Goal: Information Seeking & Learning: Learn about a topic

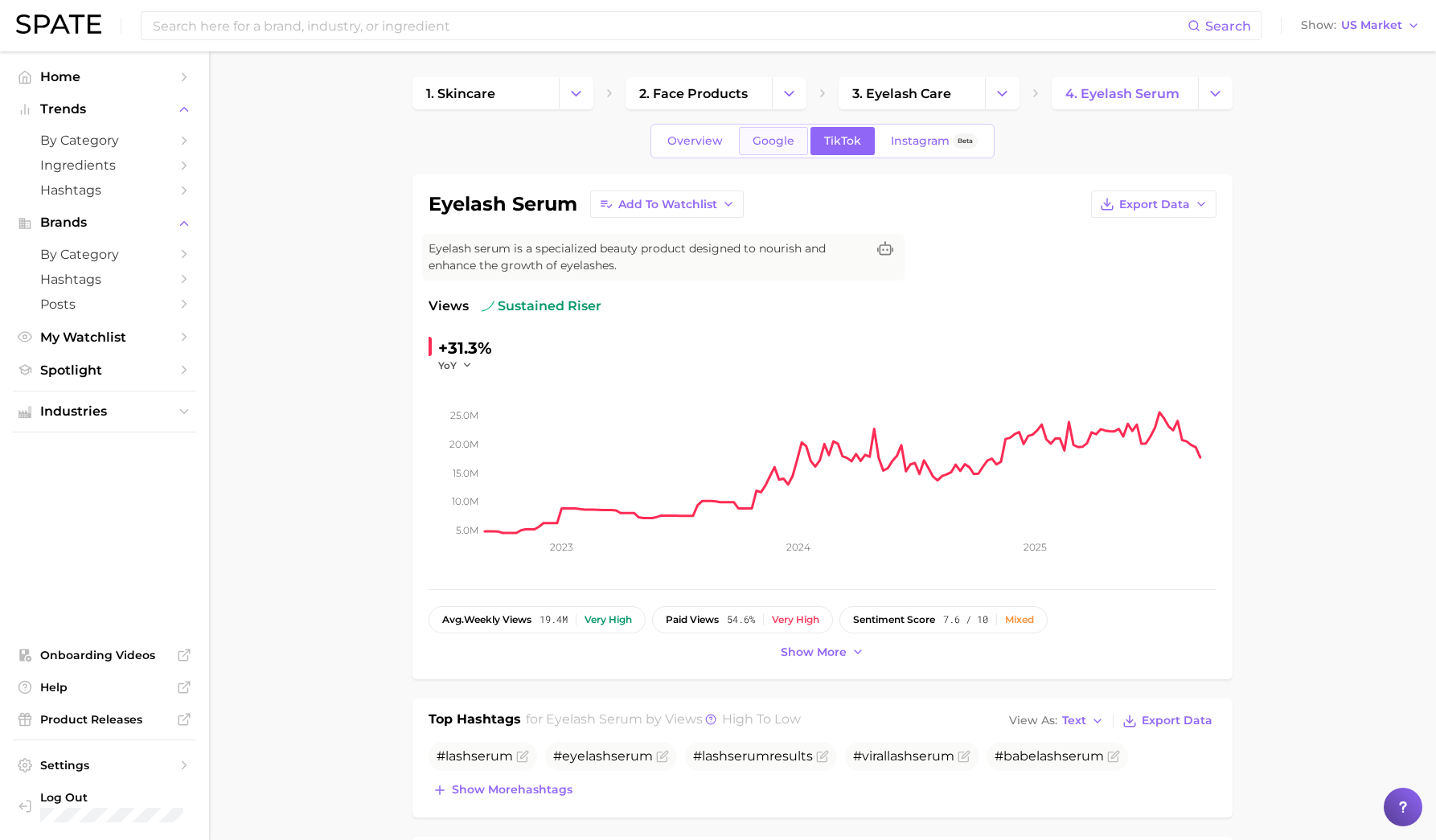
click at [764, 146] on span "Google" at bounding box center [773, 141] width 42 height 13
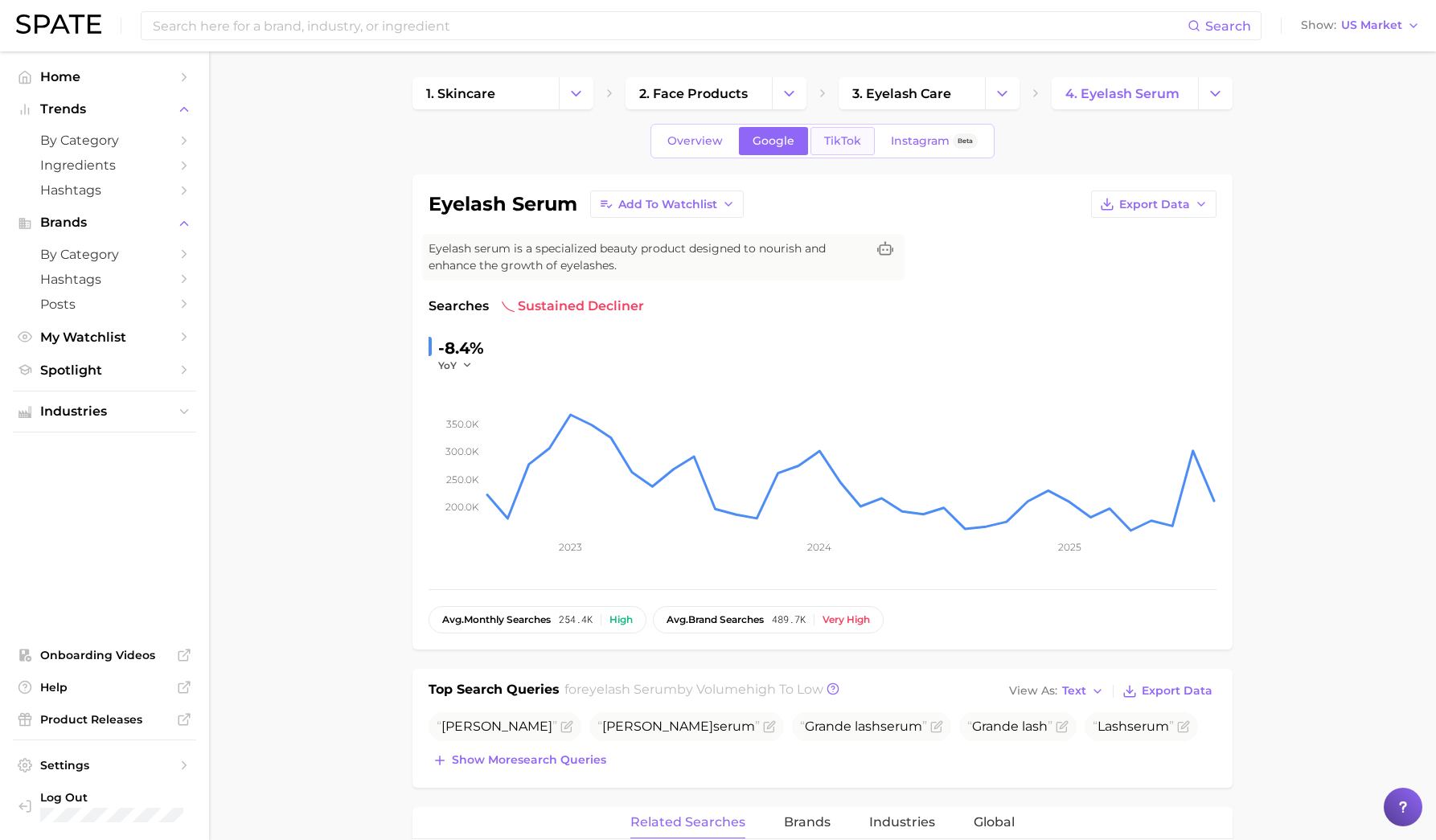
click at [831, 147] on span "TikTok" at bounding box center [843, 141] width 37 height 13
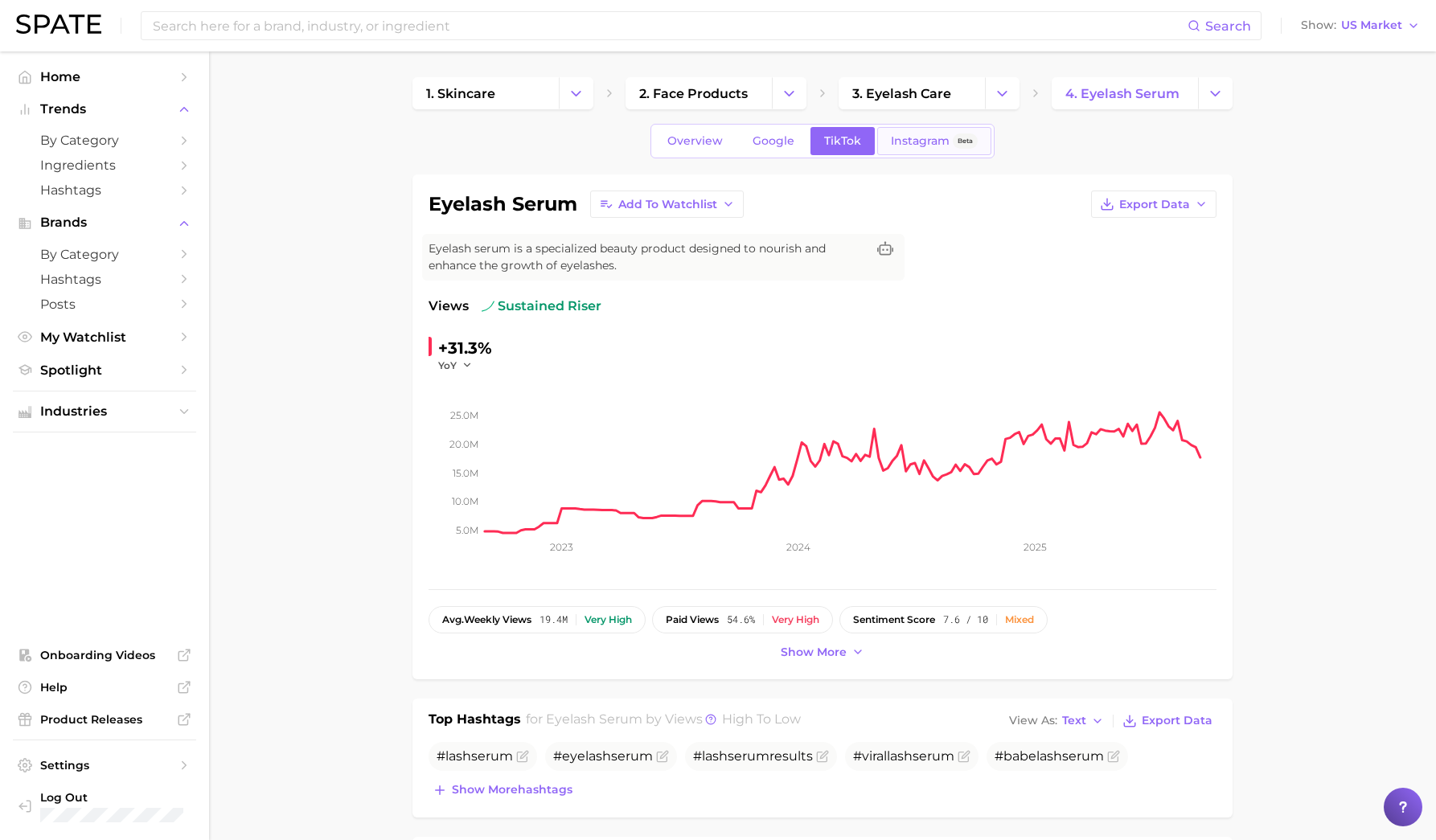
click at [917, 142] on span "Instagram" at bounding box center [921, 141] width 59 height 13
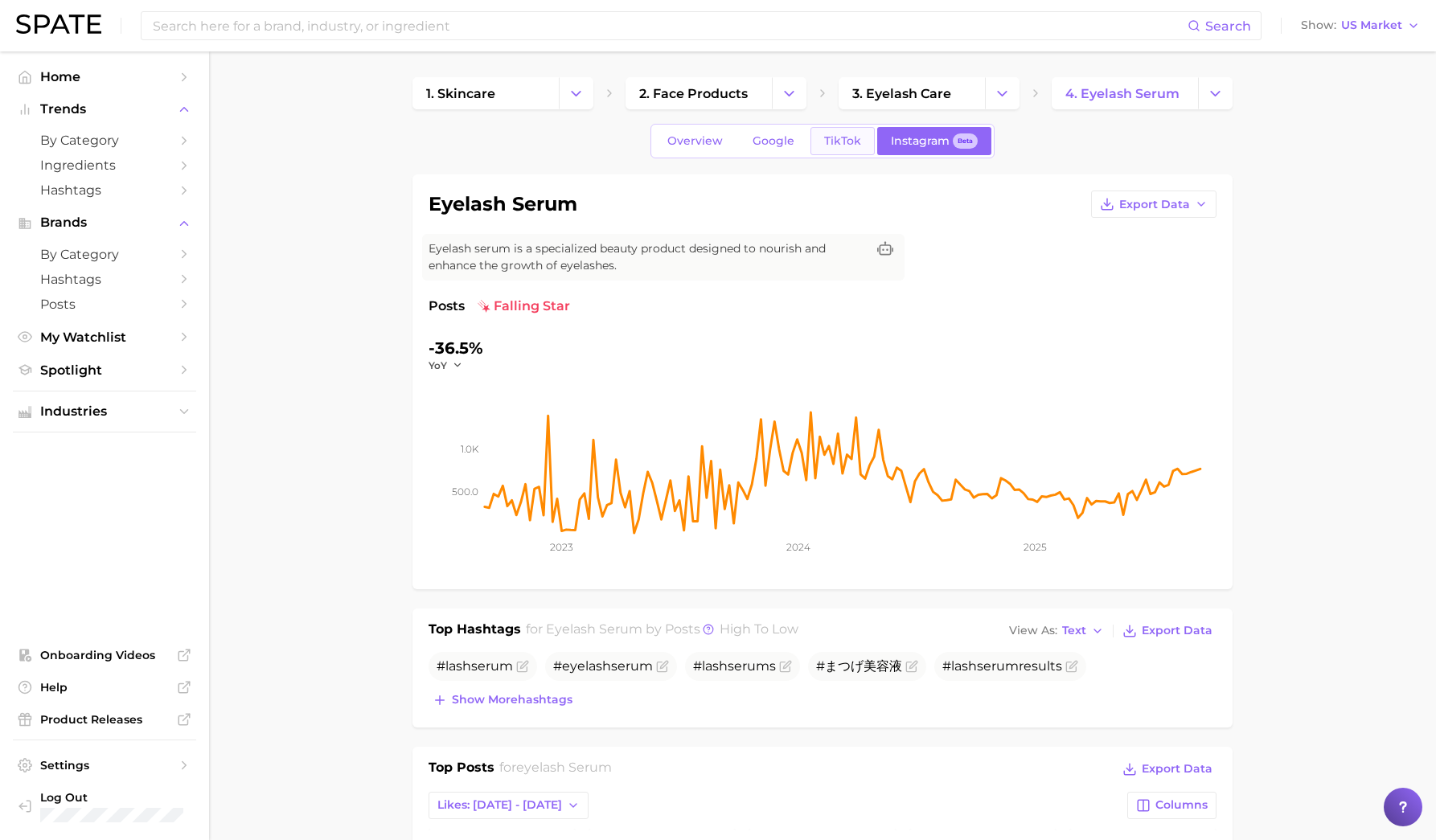
click at [847, 142] on span "TikTok" at bounding box center [843, 141] width 37 height 13
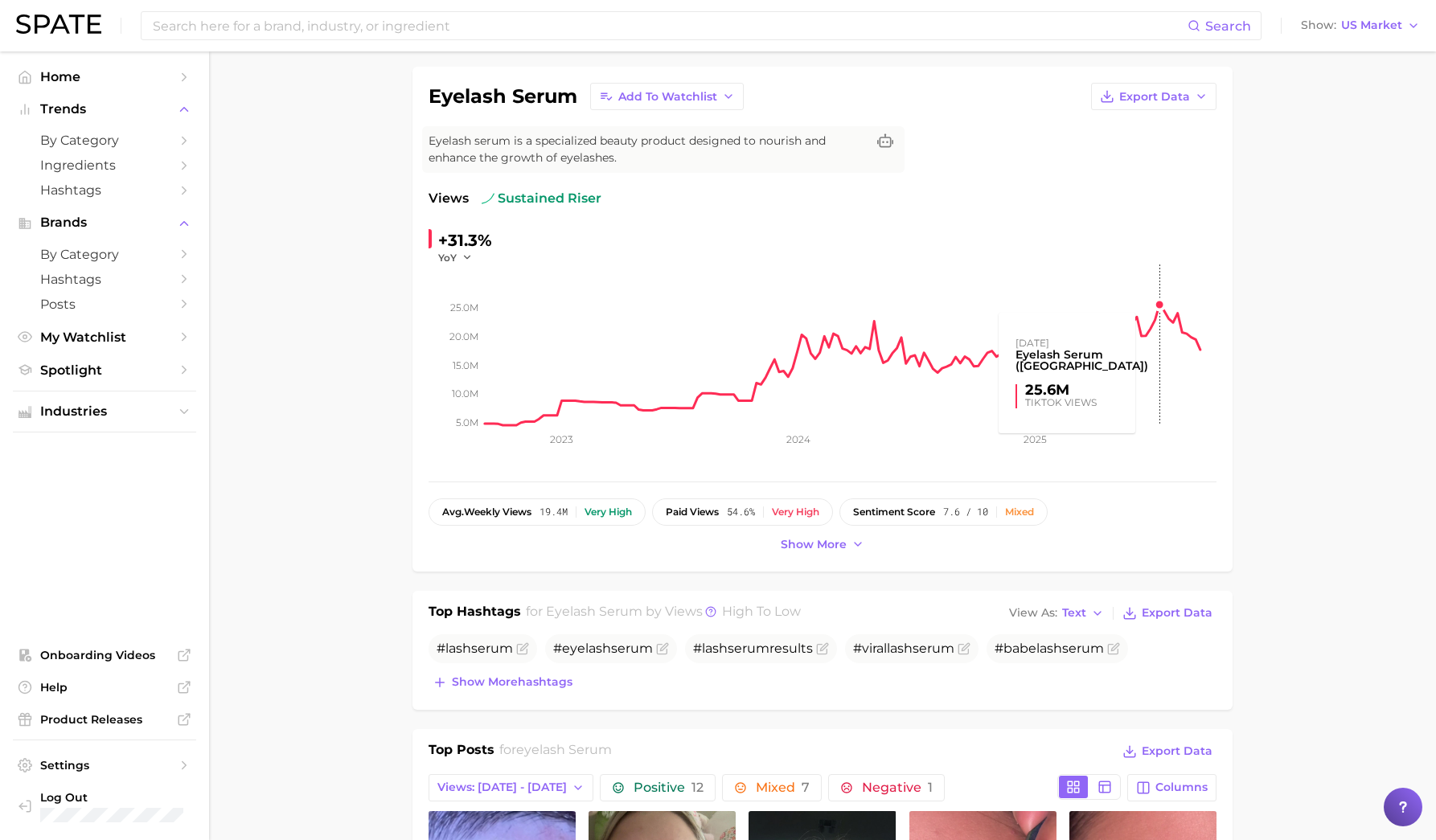
scroll to position [233, 0]
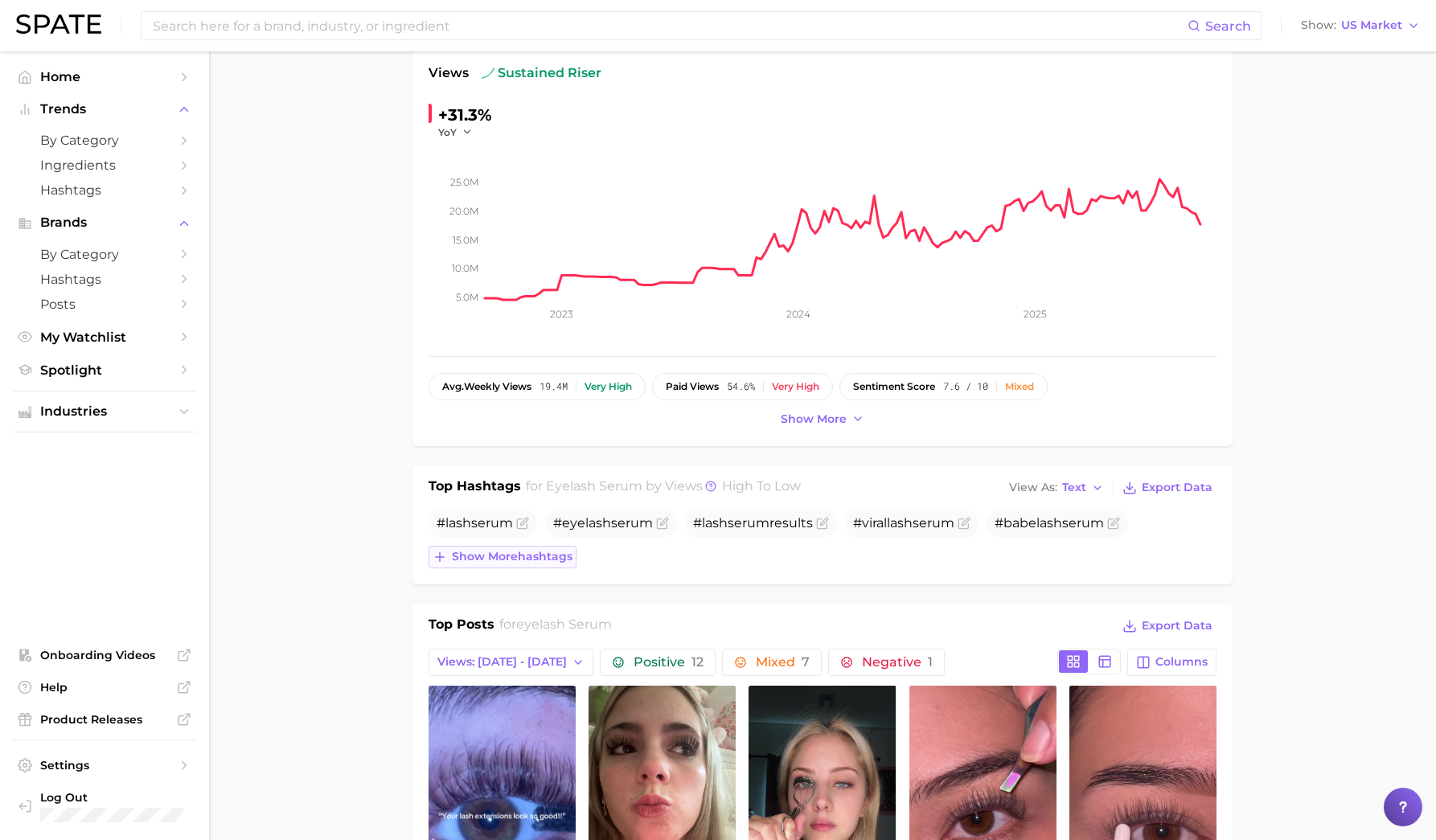
click at [545, 558] on span "Show more hashtags" at bounding box center [512, 556] width 120 height 13
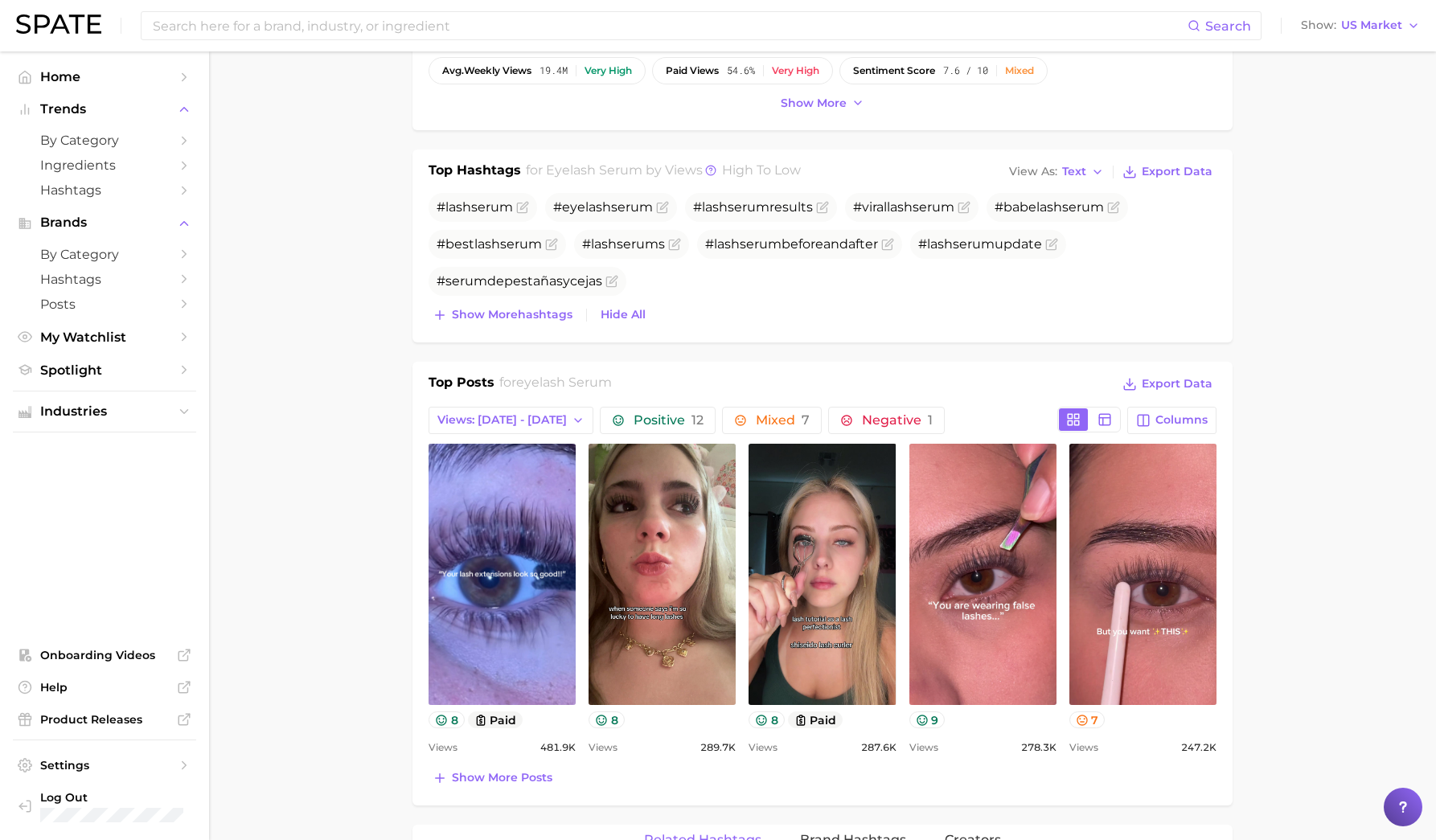
scroll to position [640, 0]
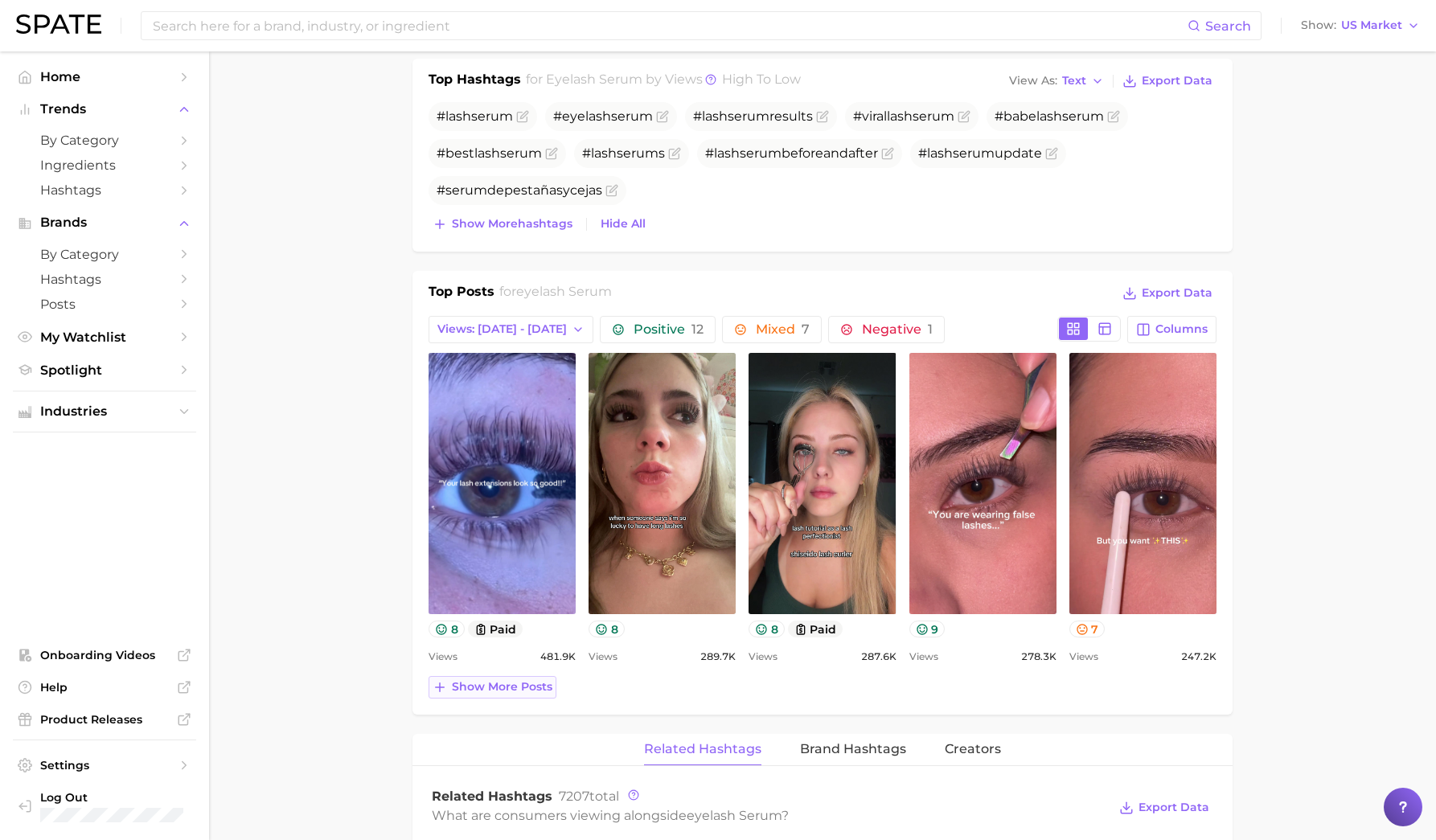
click at [530, 682] on span "Show more posts" at bounding box center [502, 686] width 101 height 13
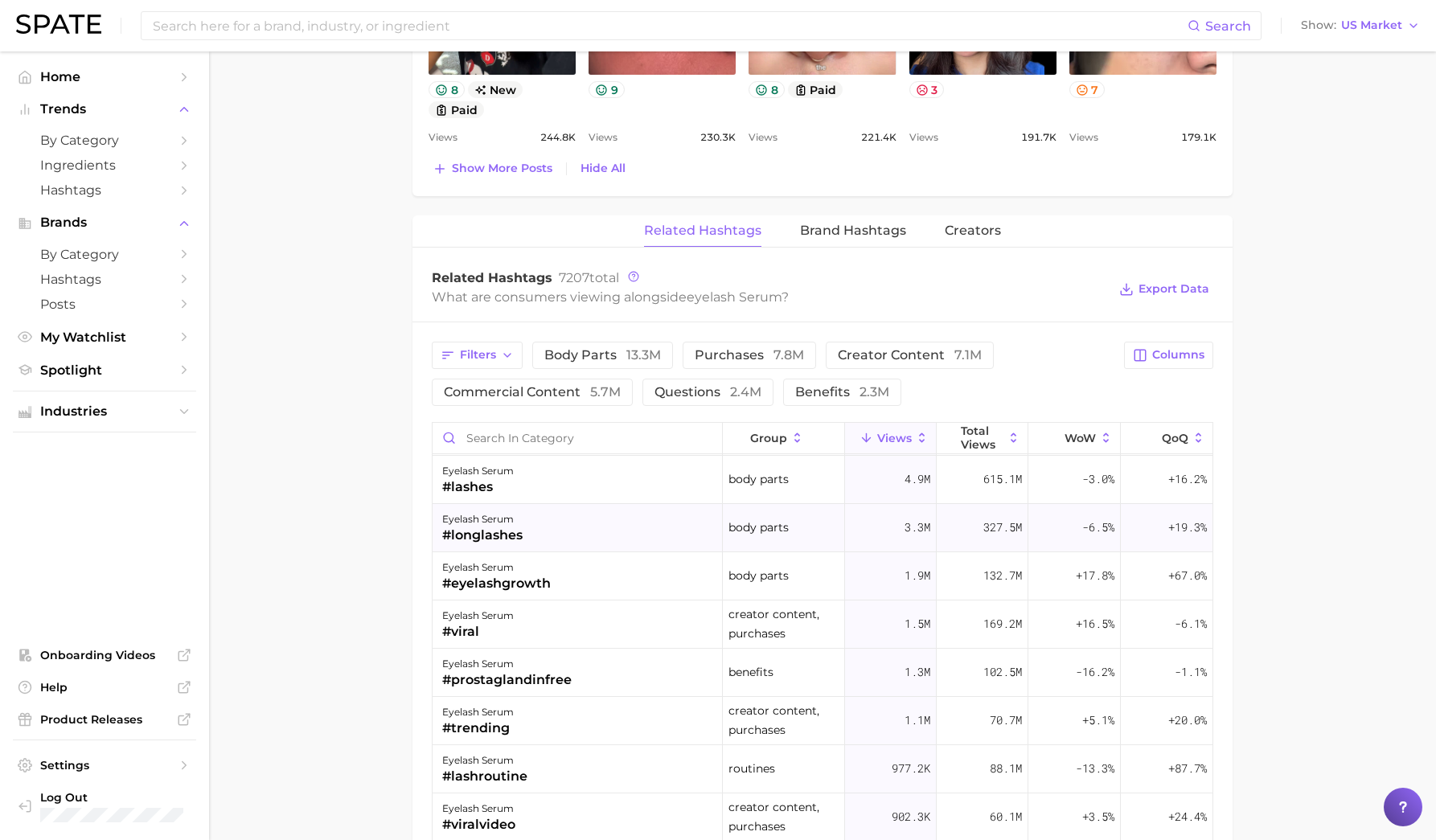
scroll to position [0, 0]
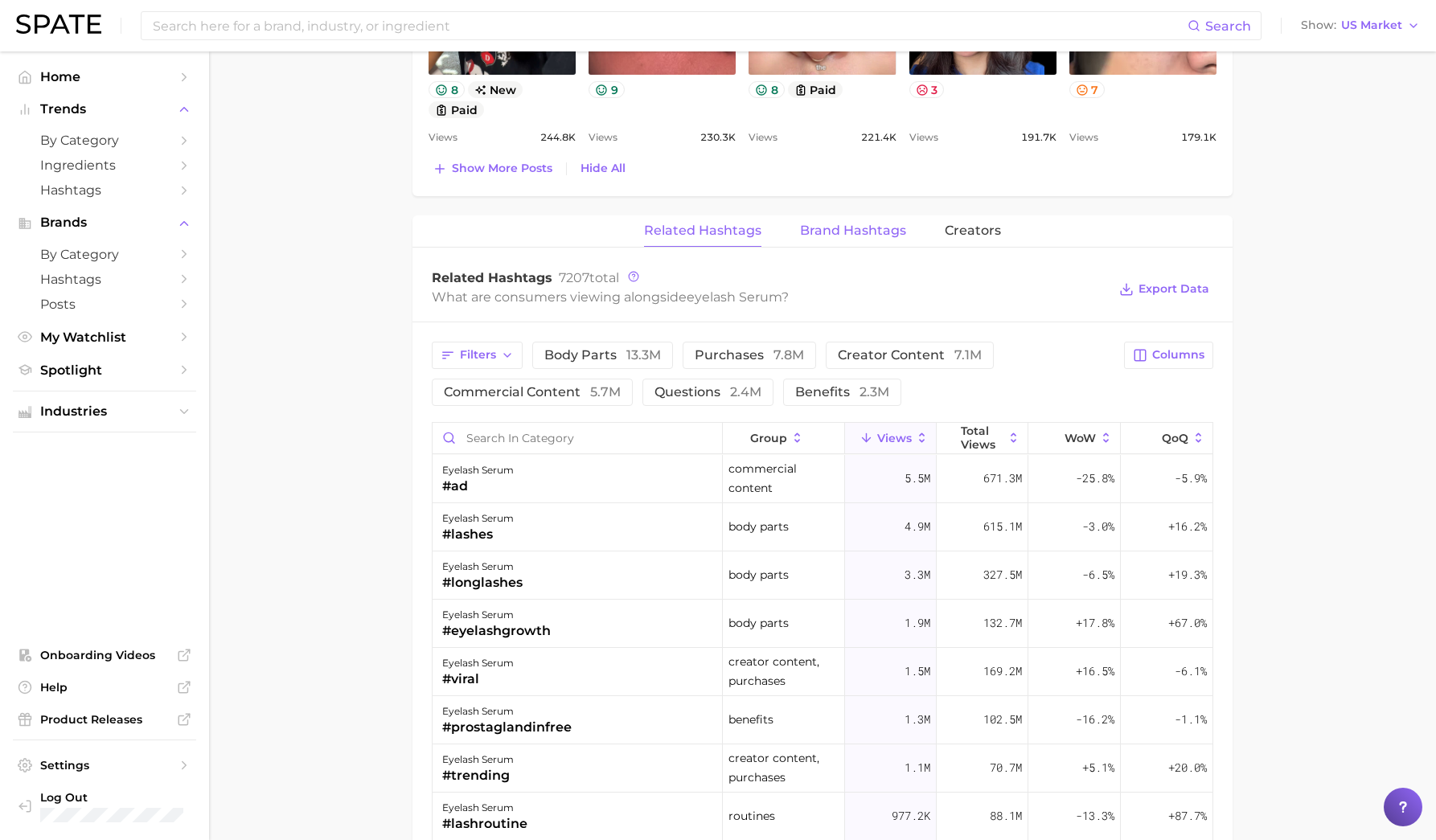
click at [846, 229] on span "Brand Hashtags" at bounding box center [853, 230] width 106 height 14
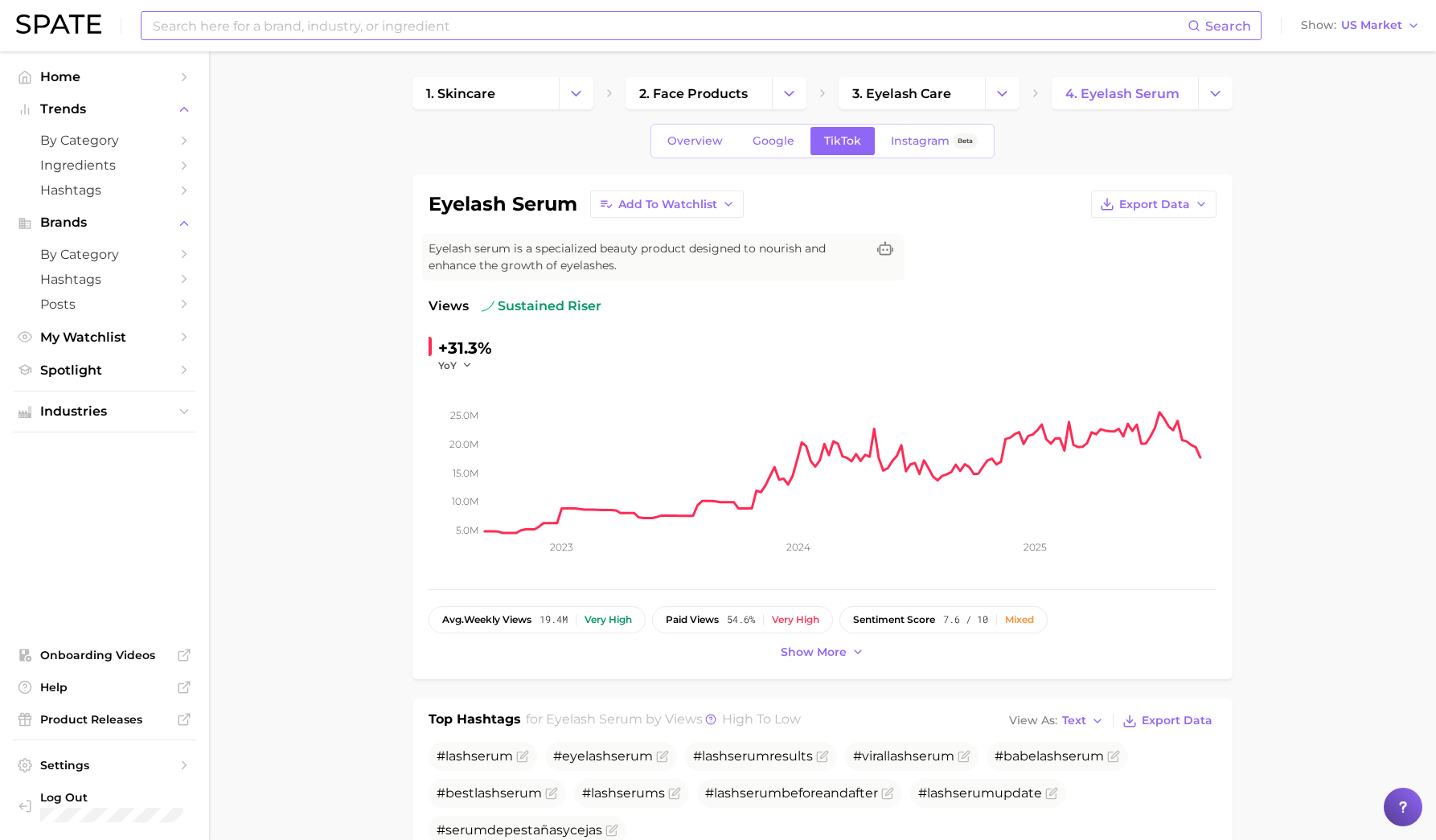
click at [241, 27] on input at bounding box center [669, 26] width 1036 height 28
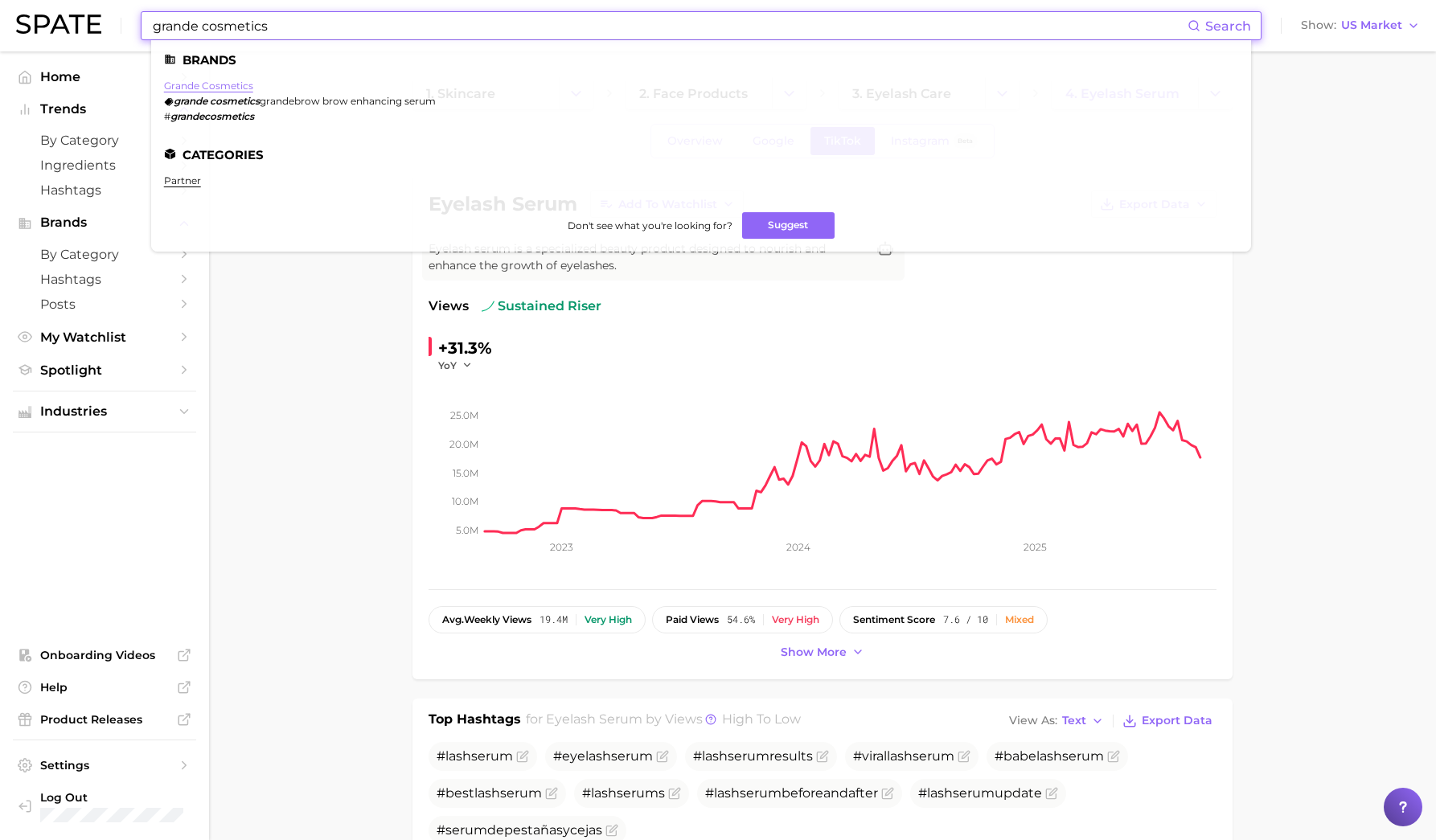
type input "grande cosmetics"
click at [222, 84] on link "grande cosmetics" at bounding box center [208, 85] width 89 height 12
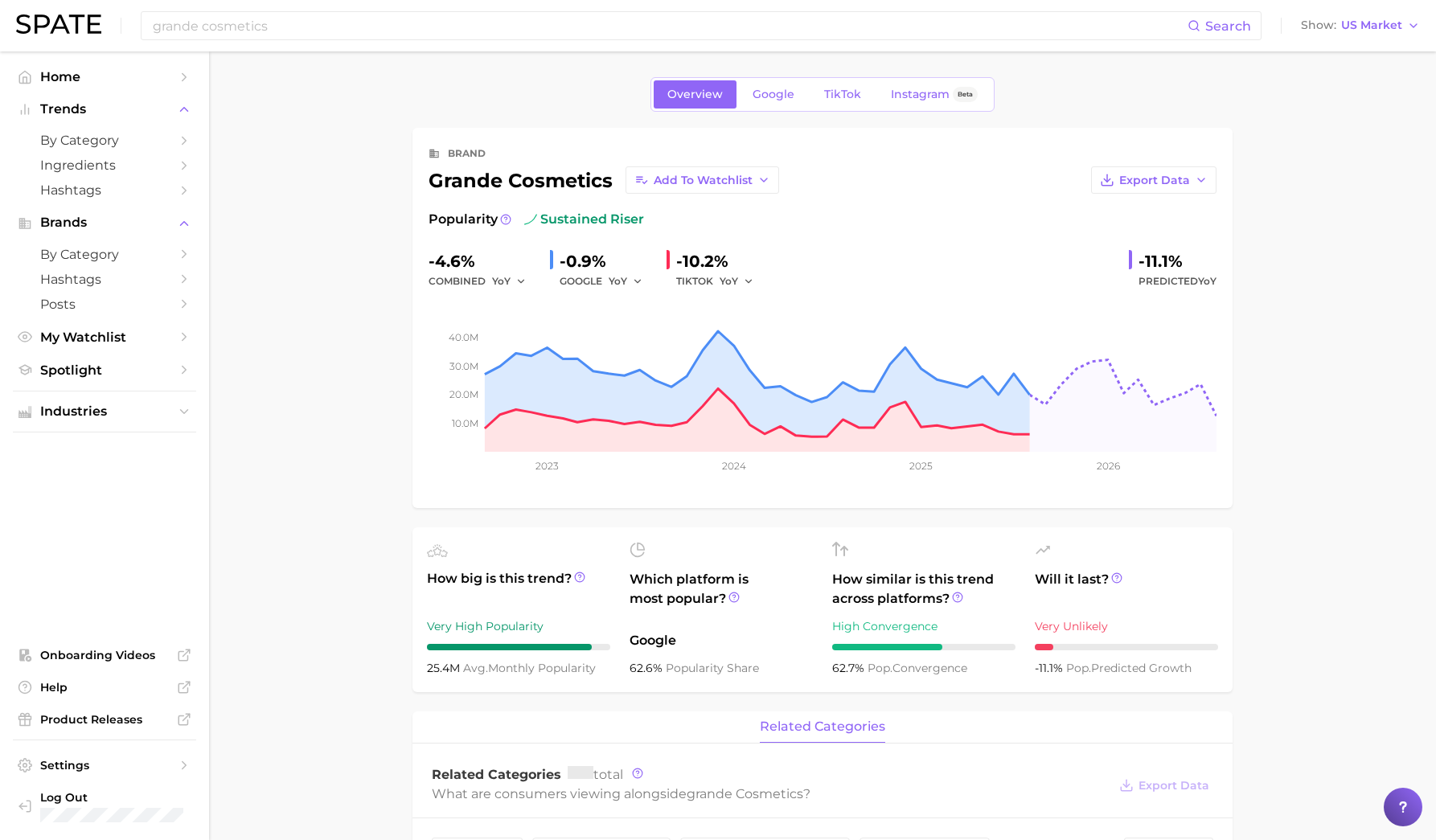
scroll to position [20, 0]
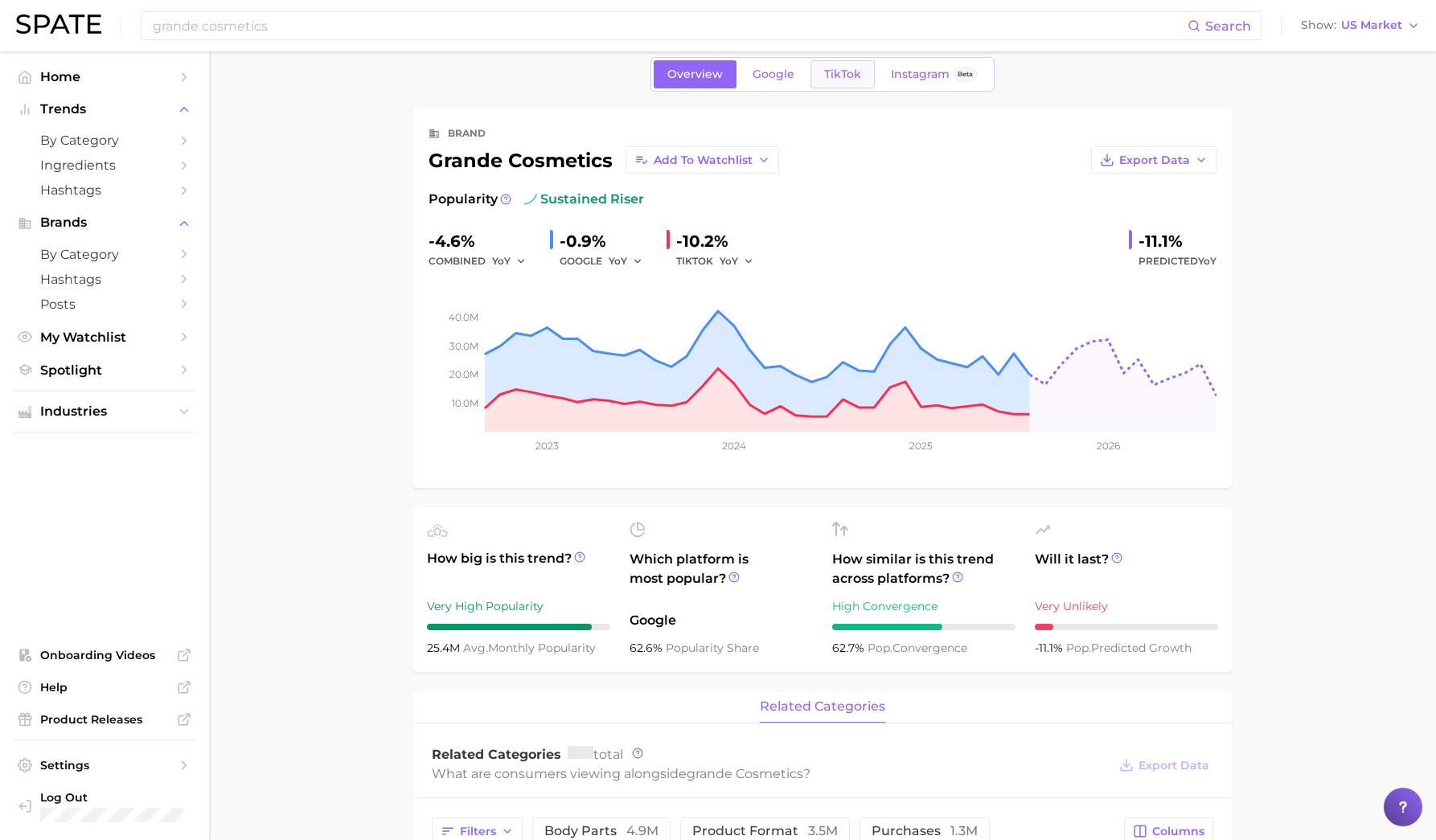
click at [848, 87] on link "TikTok" at bounding box center [842, 75] width 64 height 28
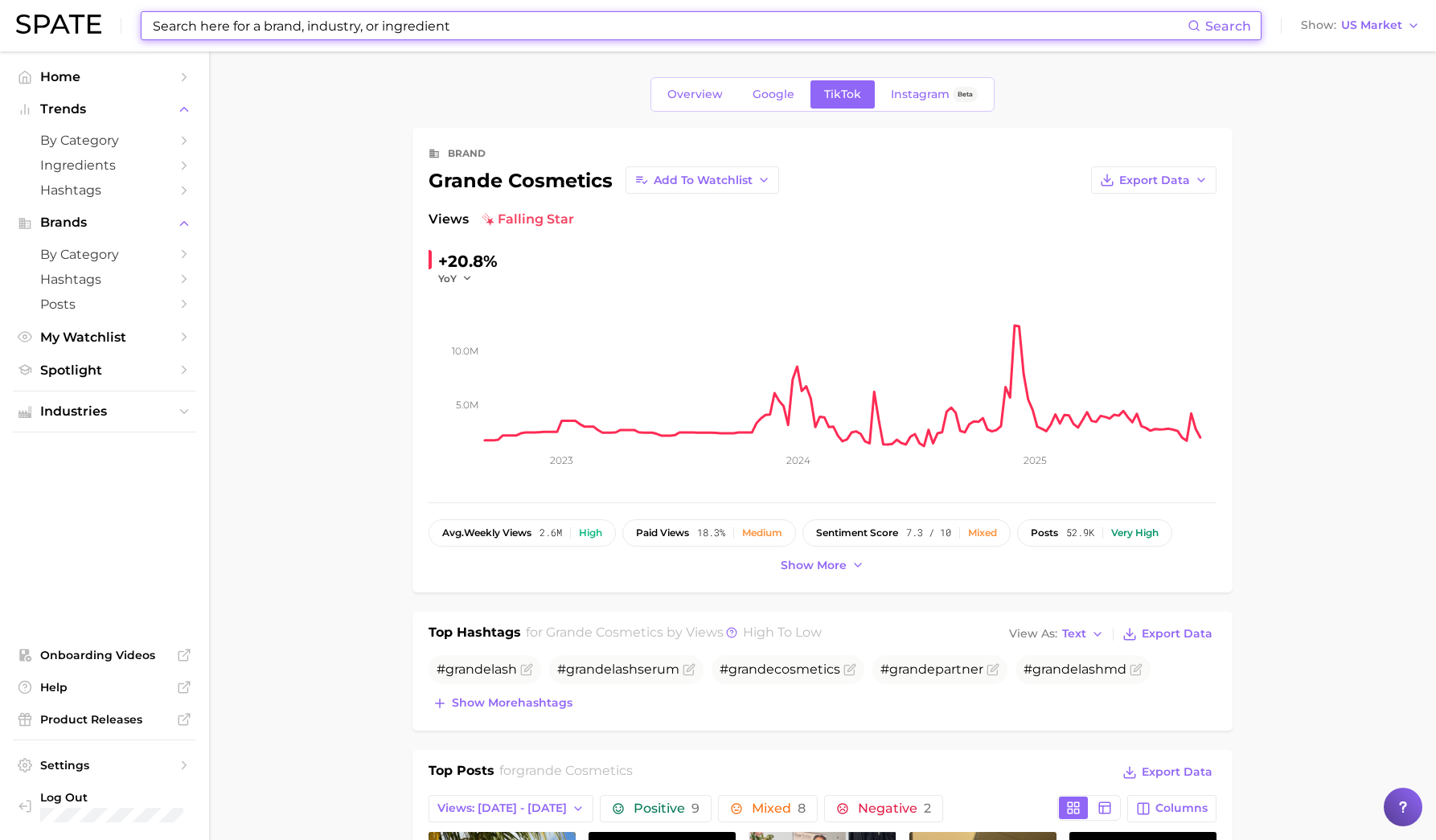
click at [329, 24] on input at bounding box center [669, 26] width 1036 height 28
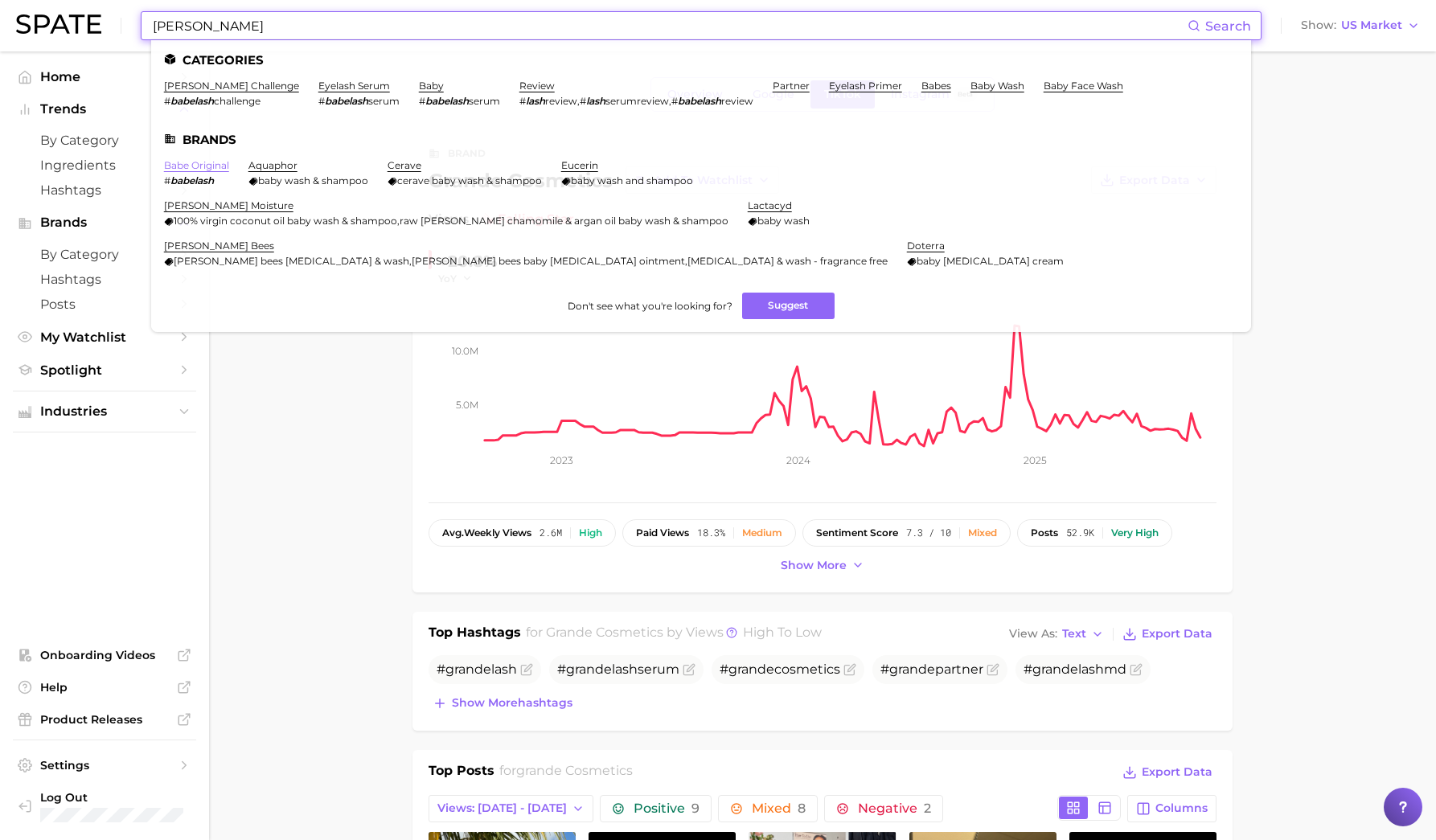
type input "[PERSON_NAME]"
click at [193, 162] on link "babe original" at bounding box center [196, 166] width 65 height 12
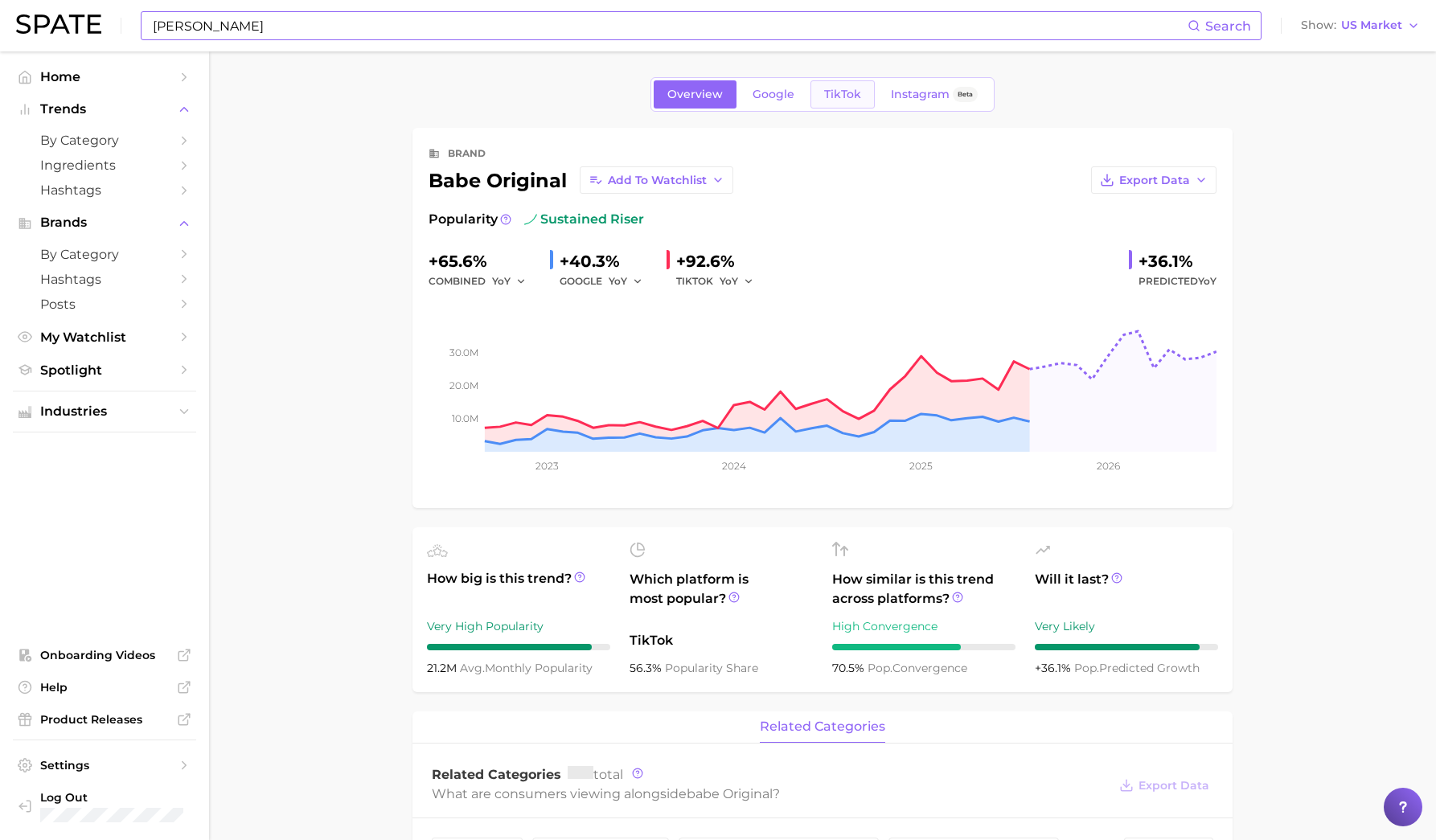
click at [847, 102] on link "TikTok" at bounding box center [842, 94] width 64 height 28
